Goal: Complete application form

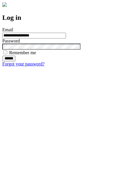
type input "**********"
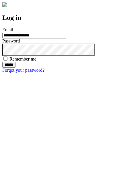
click at [16, 68] on input "******" at bounding box center [8, 65] width 13 height 6
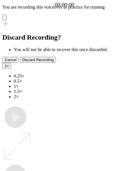
type input "**********"
